Goal: Navigation & Orientation: Find specific page/section

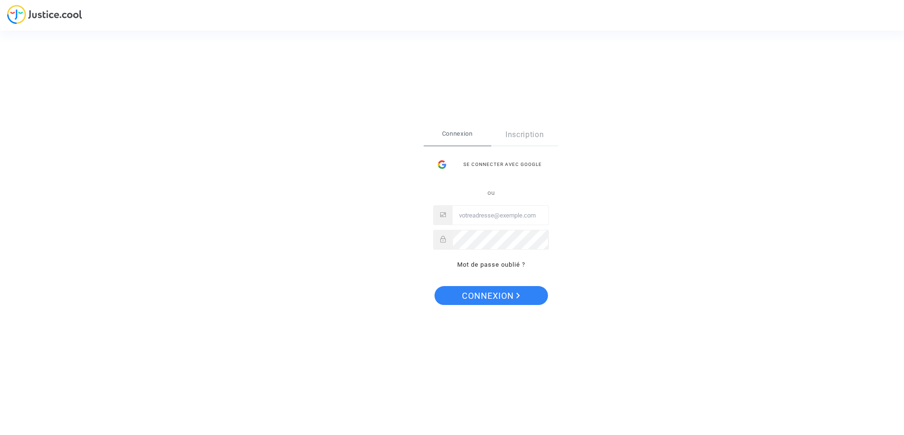
type input "[EMAIL_ADDRESS][DOMAIN_NAME]"
click at [522, 298] on button "Connexion" at bounding box center [492, 295] width 114 height 19
